Goal: Find specific page/section: Find specific page/section

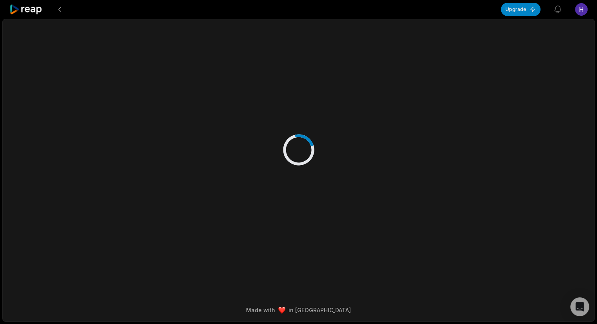
click at [399, 118] on div at bounding box center [299, 142] width 380 height 246
click at [67, 11] on div at bounding box center [254, 9] width 491 height 19
click at [63, 11] on button at bounding box center [60, 9] width 14 height 14
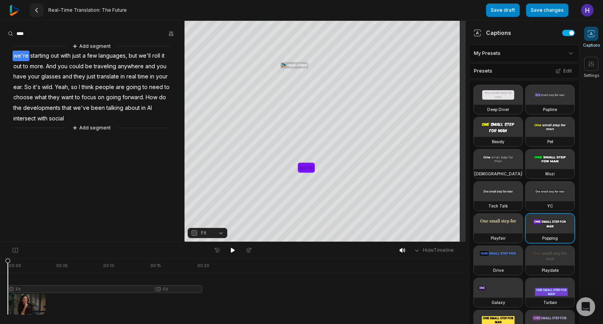
click at [40, 9] on button at bounding box center [36, 10] width 14 height 14
